Goal: Task Accomplishment & Management: Complete application form

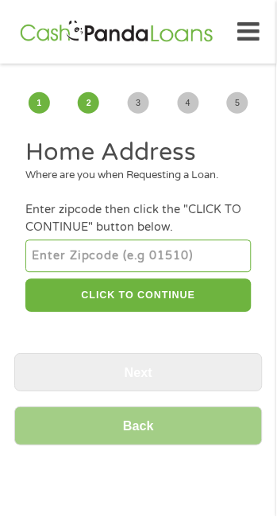
click at [65, 262] on input "number" at bounding box center [138, 256] width 226 height 32
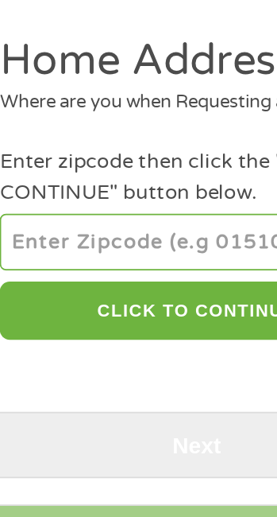
type input "23964"
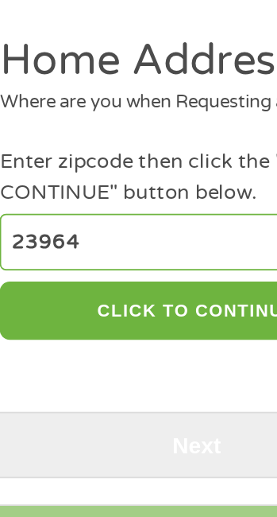
select select "[US_STATE]"
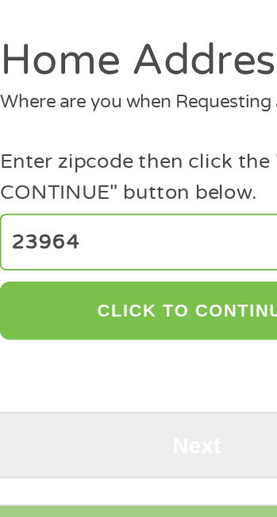
click at [62, 293] on button "CLICK TO CONTINUE" at bounding box center [138, 296] width 226 height 34
type input "23964"
type input "Red Oak"
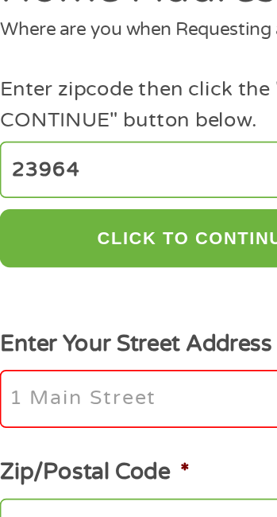
click at [80, 389] on input "Enter Your Street Address *" at bounding box center [138, 387] width 226 height 33
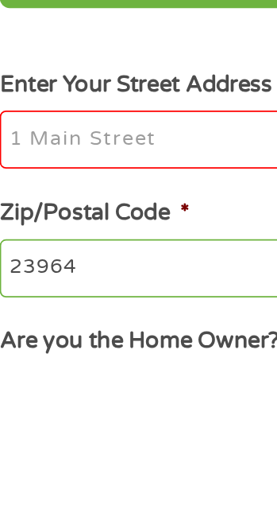
type input "[STREET_ADDRESS][PERSON_NAME]"
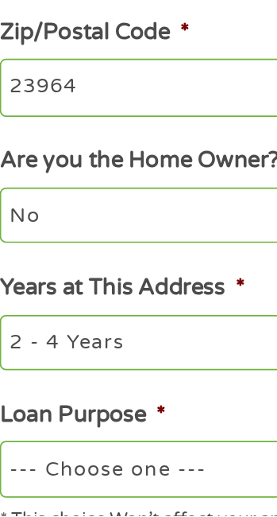
scroll to position [196, 0]
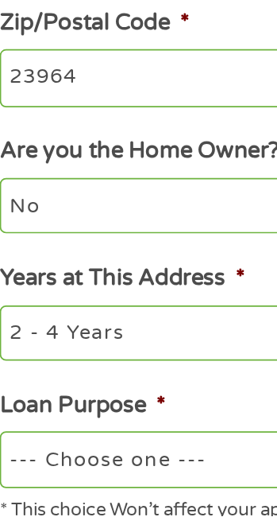
click at [77, 416] on select "1 Year or less 1 - 2 Years 2 - 4 Years Over 4 Years" at bounding box center [138, 412] width 226 height 32
select select "60months"
click at [25, 397] on select "1 Year or less 1 - 2 Years 2 - 4 Years Over 4 Years" at bounding box center [138, 412] width 226 height 32
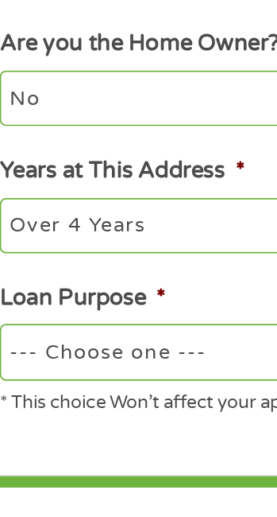
scroll to position [246, 0]
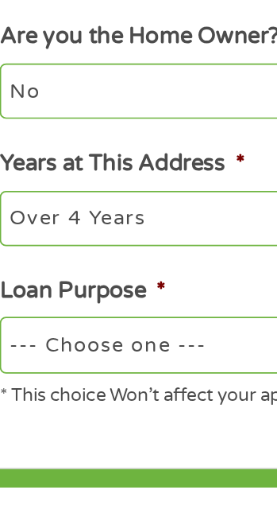
click at [67, 435] on select "--- Choose one --- Pay Bills Debt Consolidation Home Improvement Major Purchase…" at bounding box center [138, 435] width 226 height 32
select select "medicalexpenses"
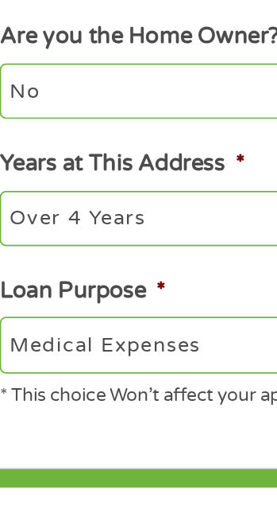
click at [25, 421] on select "--- Choose one --- Pay Bills Debt Consolidation Home Improvement Major Purchase…" at bounding box center [138, 435] width 226 height 32
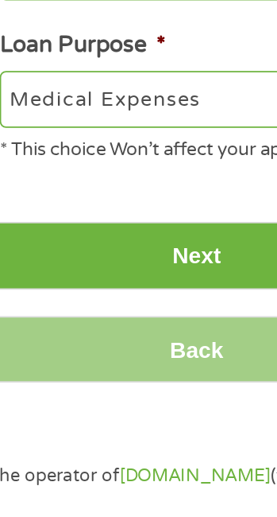
scroll to position [389, 0]
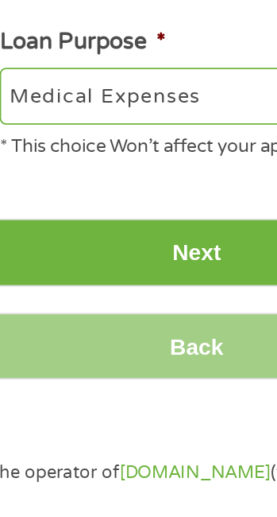
click at [52, 385] on input "Next" at bounding box center [138, 381] width 249 height 39
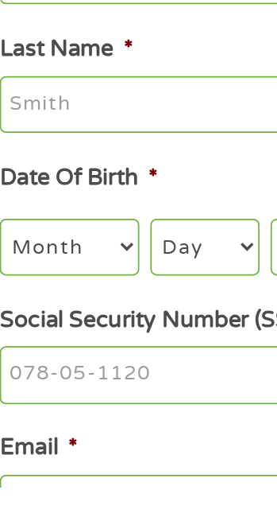
scroll to position [0, 0]
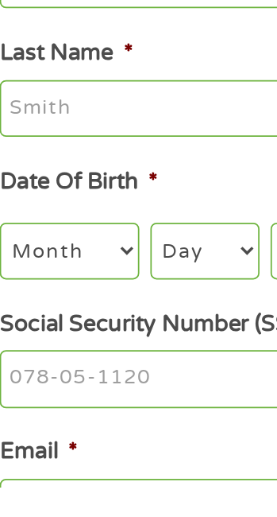
click at [69, 308] on input "Last Name *" at bounding box center [138, 299] width 226 height 33
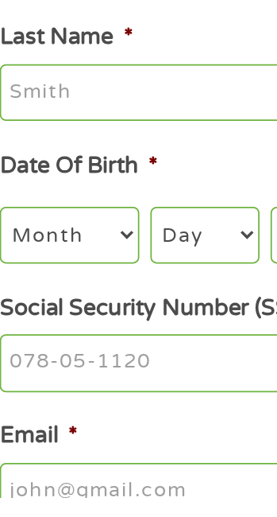
scroll to position [15, 0]
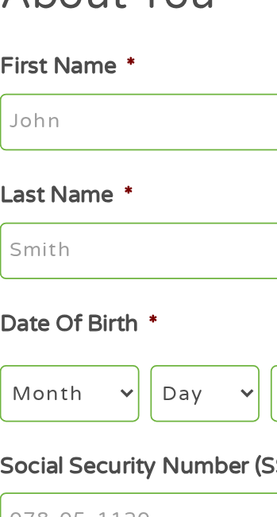
click at [59, 215] on input "First Name *" at bounding box center [138, 210] width 226 height 33
type input "[PERSON_NAME]"
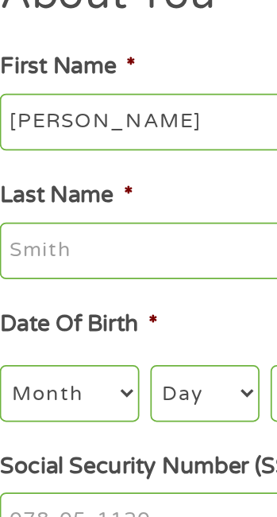
type input "Clay"
type input "[EMAIL_ADDRESS][DOMAIN_NAME]"
type input "[PHONE_NUMBER]"
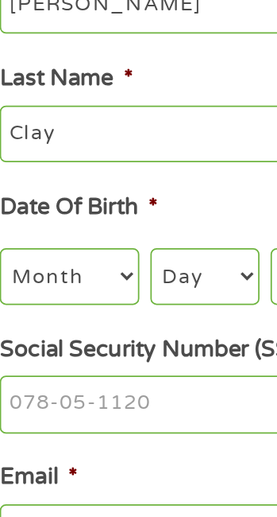
click at [69, 377] on select "Month 1 2 3 4 5 6 7 8 9 10 11 12" at bounding box center [65, 366] width 80 height 32
select select "1"
click at [25, 351] on select "Month 1 2 3 4 5 6 7 8 9 10 11 12" at bounding box center [65, 366] width 80 height 32
click at [125, 372] on select "Day 1 2 3 4 5 6 7 8 9 10 11 12 13 14 15 16 17 18 19 20 21 22 23 24 25 26 27 28 …" at bounding box center [143, 366] width 63 height 32
select select "6"
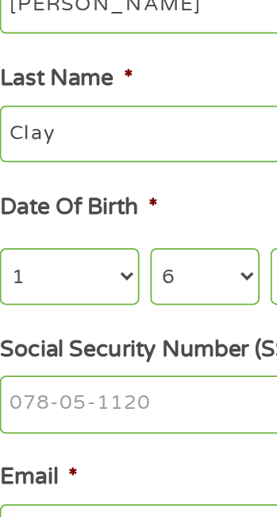
click at [112, 351] on select "Day 1 2 3 4 5 6 7 8 9 10 11 12 13 14 15 16 17 18 19 20 21 22 23 24 25 26 27 28 …" at bounding box center [143, 366] width 63 height 32
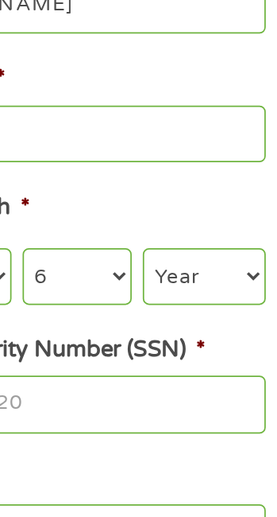
click at [199, 370] on select "Year [DATE] 2006 2005 2004 2003 2002 2001 2000 1999 1998 1997 1996 1995 1994 19…" at bounding box center [216, 366] width 71 height 32
select select "1991"
click at [181, 351] on select "Year [DATE] 2006 2005 2004 2003 2002 2001 2000 1999 1998 1997 1996 1995 1994 19…" at bounding box center [216, 366] width 71 height 32
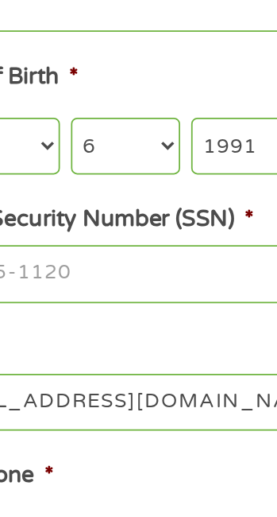
click at [109, 398] on input "Social Security Number (SSN) *" at bounding box center [138, 393] width 226 height 33
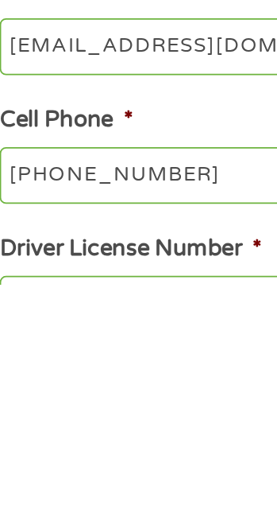
scroll to position [148, 0]
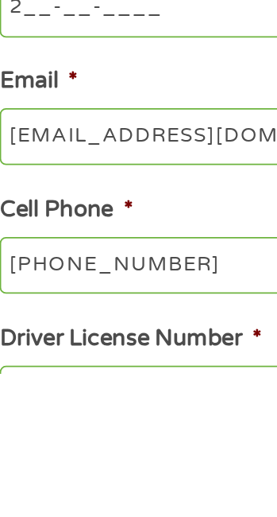
type input "___-__-____"
click at [125, 383] on input "[EMAIL_ADDRESS][DOMAIN_NAME]" at bounding box center [138, 380] width 226 height 33
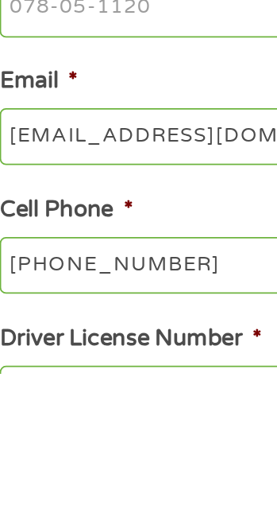
type input "[EMAIL_ADDRESS][DOMAIN_NAME]"
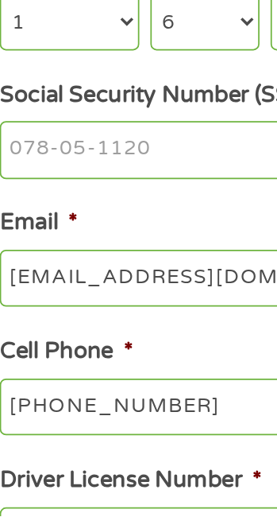
click at [97, 316] on input "Social Security Number (SSN) *" at bounding box center [138, 306] width 226 height 33
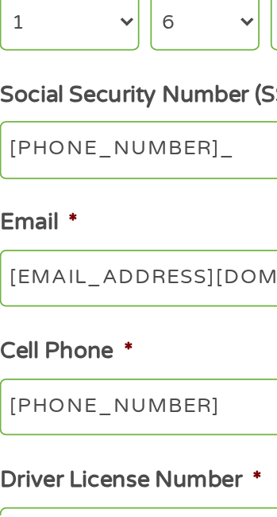
type input "223-61-5865"
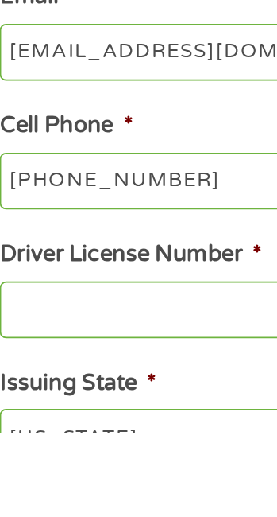
scroll to position [230, 0]
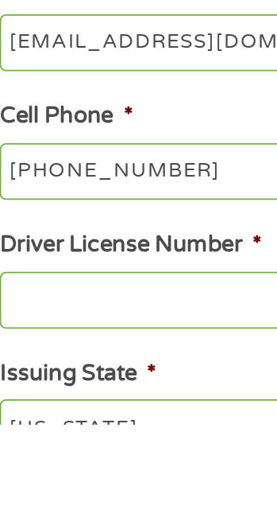
click at [135, 377] on input "[PHONE_NUMBER]" at bounding box center [138, 371] width 226 height 33
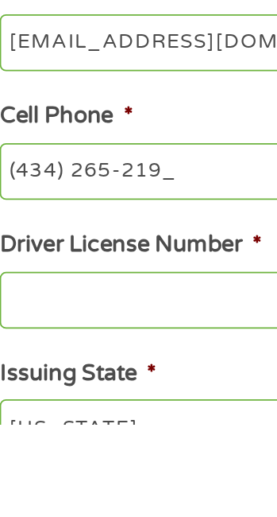
type input "[PHONE_NUMBER]"
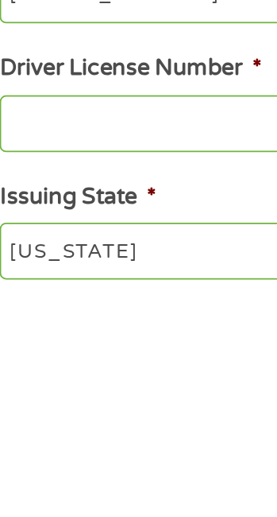
click at [48, 441] on input "Driver License Number *" at bounding box center [138, 425] width 226 height 33
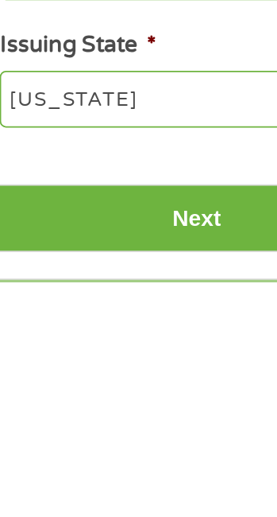
type input "T62241050"
click at [59, 478] on input "Next" at bounding box center [138, 479] width 249 height 39
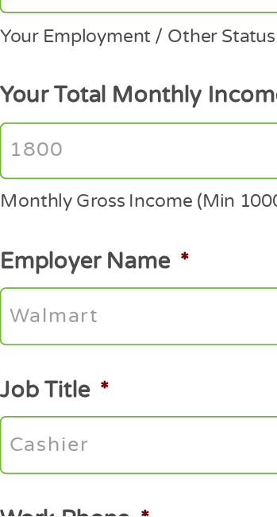
scroll to position [0, 0]
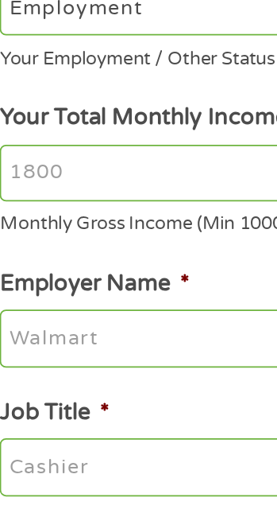
click at [52, 323] on input "Your Total Monthly Income *" at bounding box center [138, 320] width 226 height 33
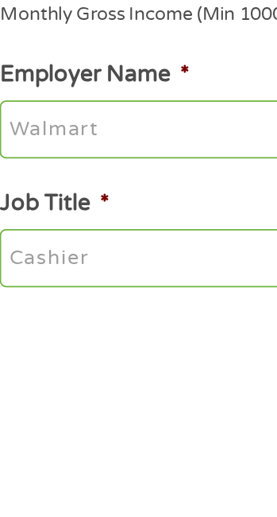
type input "2900"
click at [43, 420] on input "Employer Name *" at bounding box center [138, 414] width 226 height 33
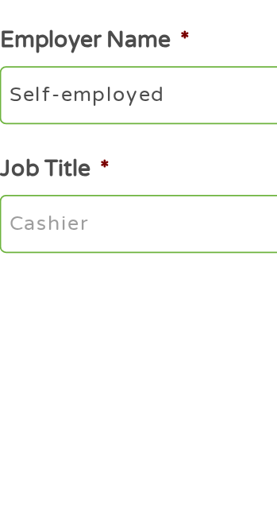
type input "Self-employed"
click at [45, 470] on input "Job Title *" at bounding box center [138, 483] width 226 height 33
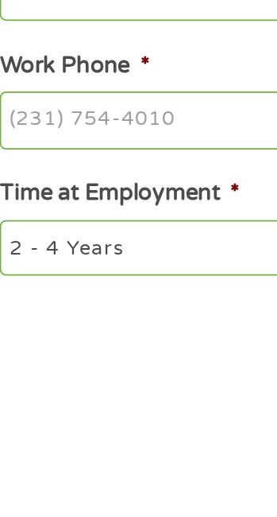
type input "Construction"
click at [48, 429] on input "Work Phone *" at bounding box center [138, 423] width 226 height 33
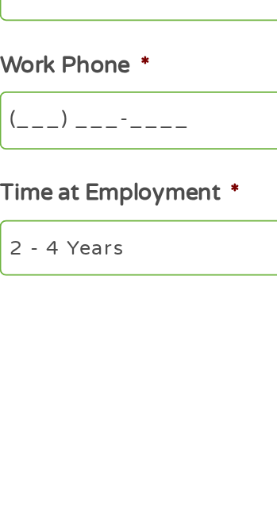
scroll to position [139, 0]
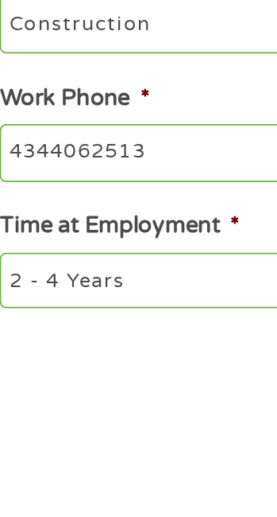
type input "[PHONE_NUMBER]"
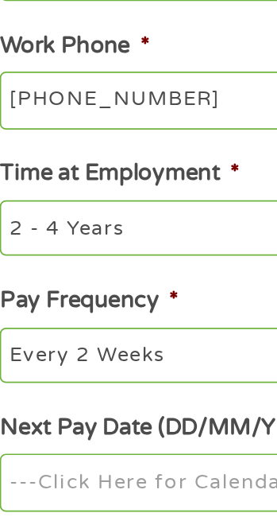
scroll to position [285, 0]
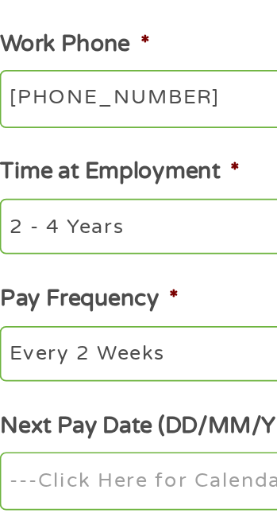
click at [49, 365] on select "--- Choose one --- 1 Year or less 1 - 2 Years 2 - 4 Years Over 4 Years" at bounding box center [138, 351] width 226 height 32
select select "60months"
click at [25, 338] on select "--- Choose one --- 1 Year or less 1 - 2 Years 2 - 4 Years Over 4 Years" at bounding box center [138, 351] width 226 height 32
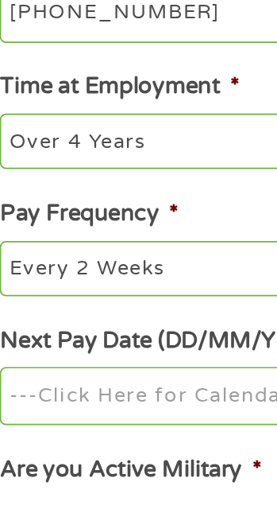
scroll to position [319, 0]
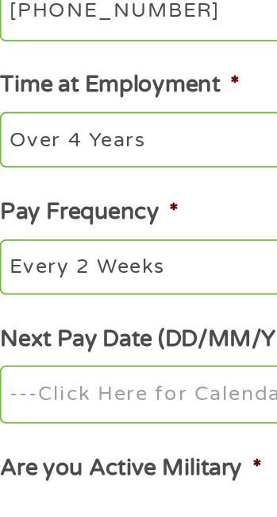
click at [64, 464] on input "Next Pay Date (DD/MM/YYYY) *" at bounding box center [138, 463] width 226 height 33
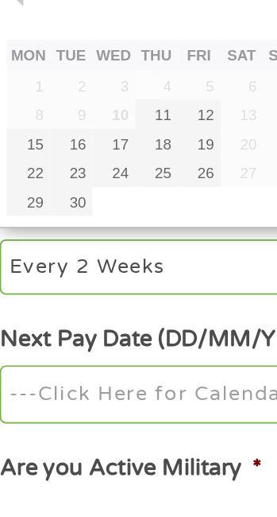
type input "[DATE]"
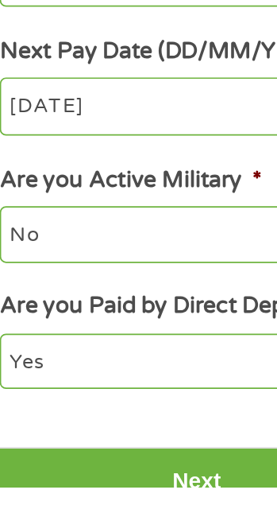
scroll to position [484, 0]
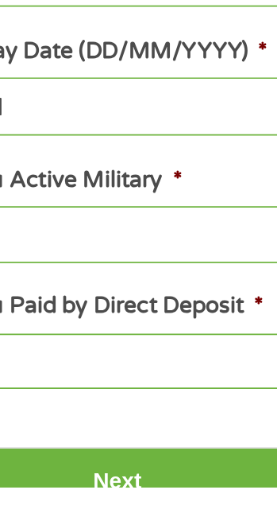
click at [111, 505] on input "Next" at bounding box center [138, 513] width 249 height 39
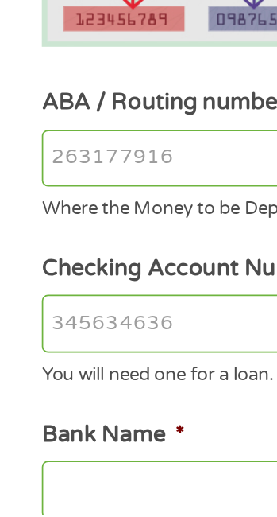
scroll to position [53, 0]
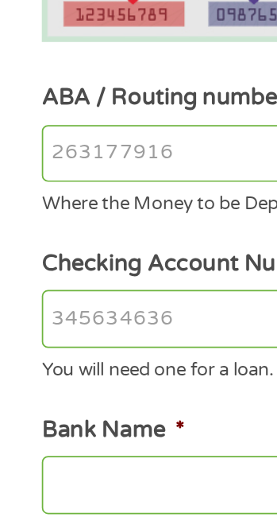
click at [41, 315] on input "ABA / Routing number *" at bounding box center [138, 308] width 226 height 33
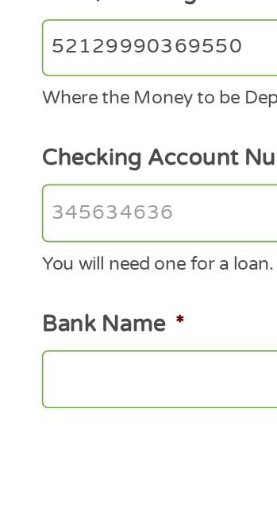
click at [48, 397] on input "Checking Account Number *" at bounding box center [138, 404] width 226 height 33
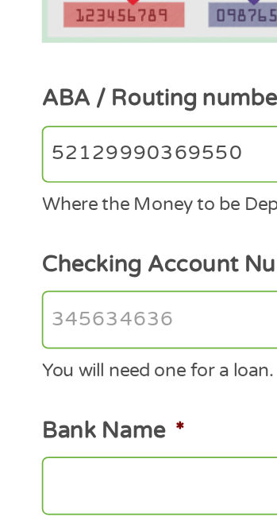
click at [137, 310] on input "52129990369550" at bounding box center [138, 309] width 226 height 33
click at [149, 313] on input "52129990369550" at bounding box center [138, 309] width 226 height 33
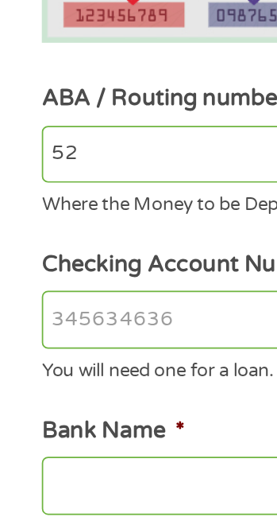
type input "5"
type input "021214891"
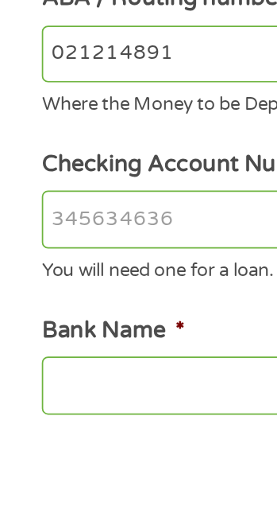
type input "Cross River Bank"
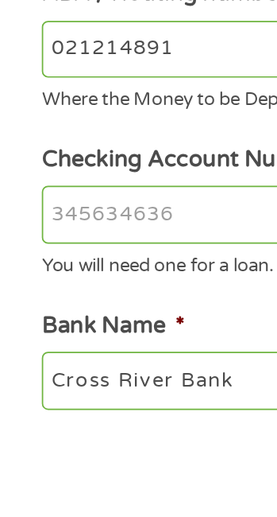
type input "021214891"
click at [51, 416] on input "Checking Account Number *" at bounding box center [138, 404] width 226 height 33
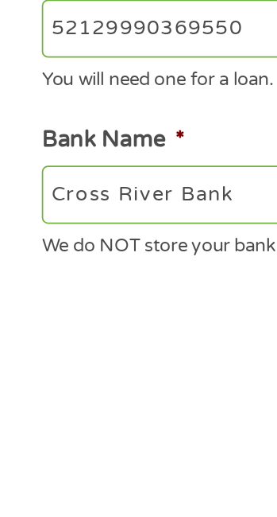
type input "52129990369550"
click at [45, 478] on input "Cross River Bank" at bounding box center [138, 466] width 226 height 33
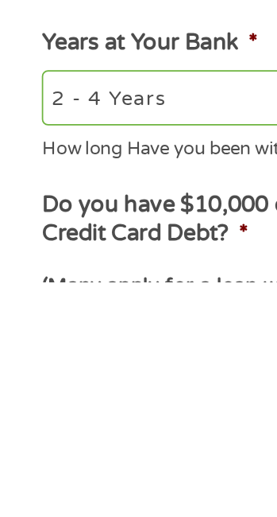
scroll to position [241, 0]
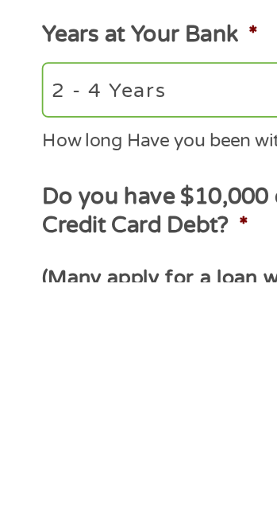
click at [33, 415] on select "2 - 4 Years 6 - 12 Months 1 - 2 Years Over 4 Years" at bounding box center [138, 406] width 226 height 32
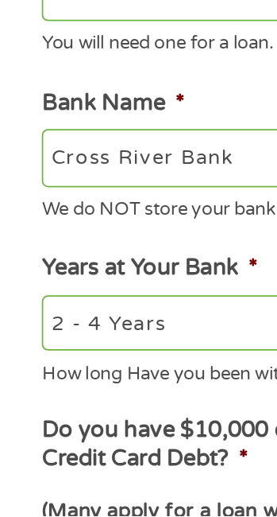
select select "12months"
click at [25, 393] on select "2 - 4 Years 6 - 12 Months 1 - 2 Years Over 4 Years" at bounding box center [138, 406] width 226 height 32
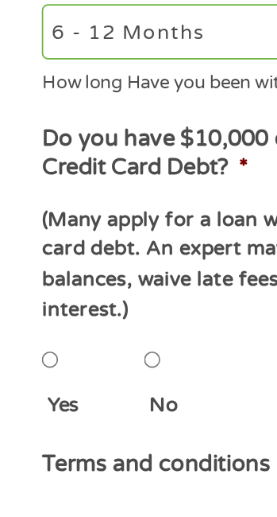
scroll to position [393, 0]
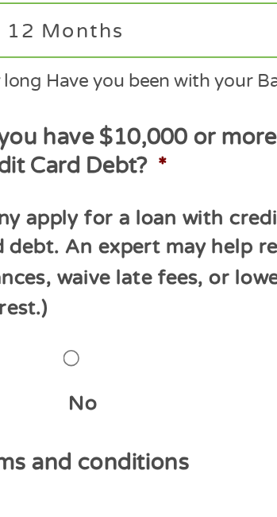
click at [94, 442] on input "No" at bounding box center [89, 443] width 10 height 32
radio input "true"
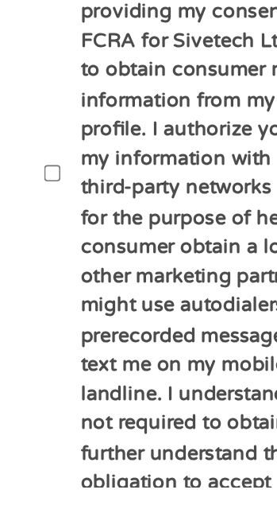
click at [32, 334] on input "By ticking this box, I confirm I am at least [DEMOGRAPHIC_DATA]. I confirm I ha…" at bounding box center [30, 336] width 10 height 32
checkbox input "true"
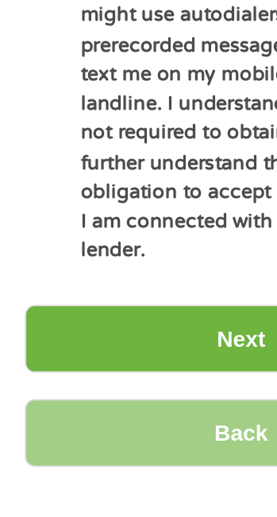
scroll to position [1098, 0]
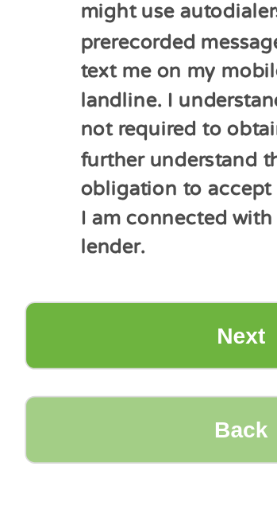
click at [67, 422] on input "Next" at bounding box center [138, 429] width 249 height 39
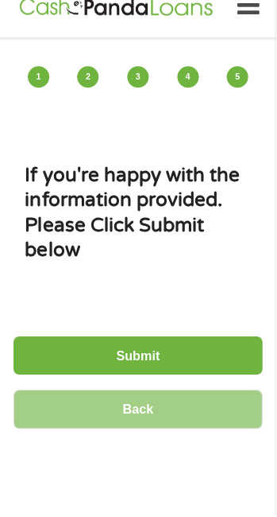
scroll to position [26, 0]
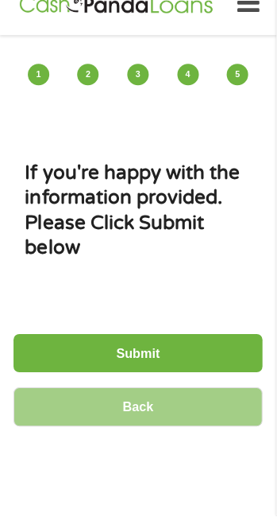
click at [67, 352] on input "Submit" at bounding box center [138, 354] width 249 height 39
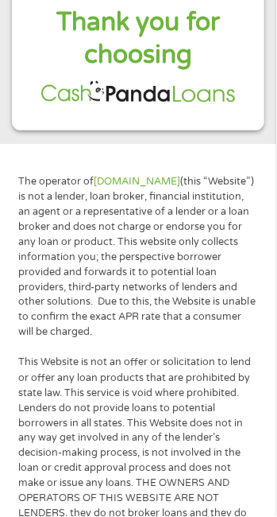
scroll to position [581, 0]
